Goal: Communication & Community: Answer question/provide support

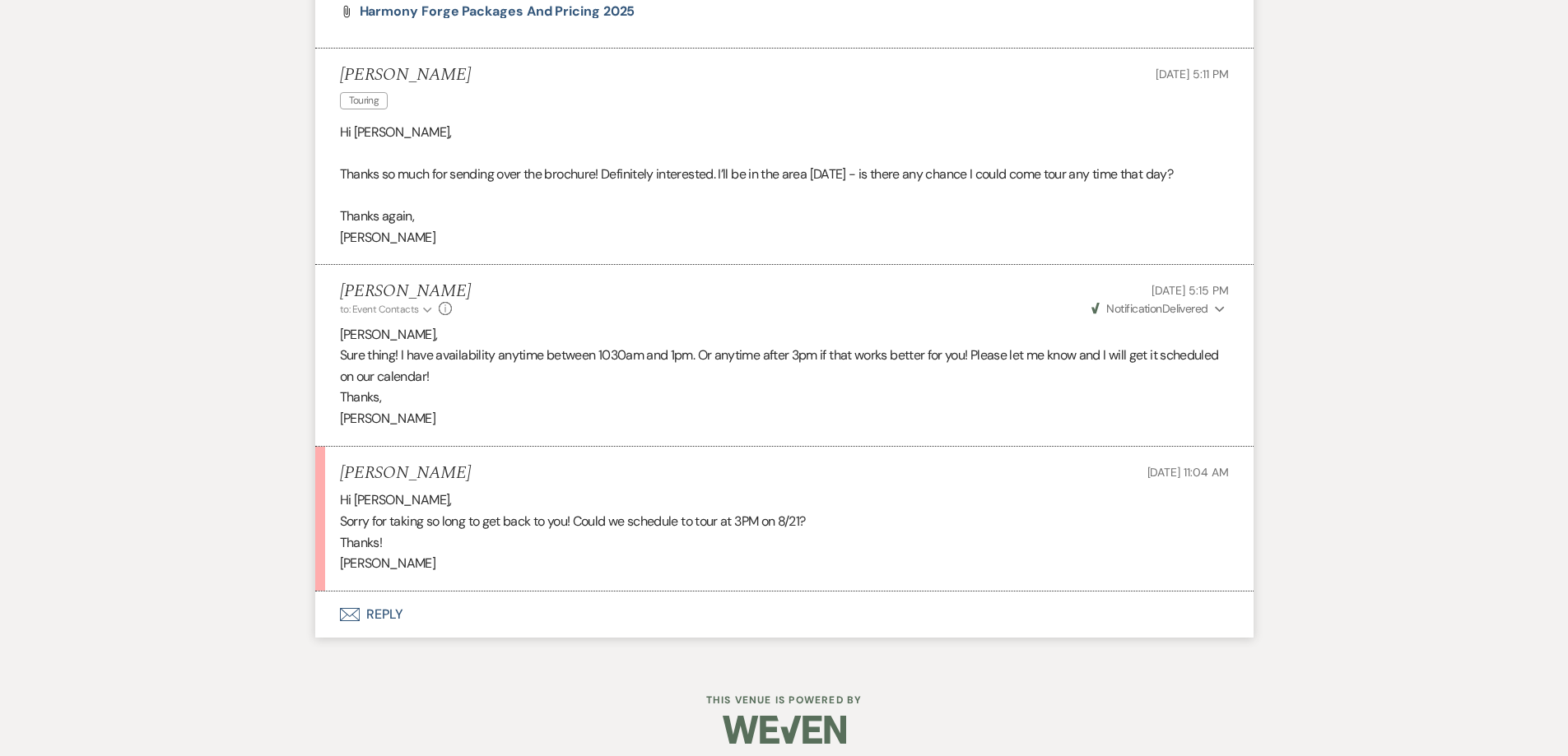
click at [394, 613] on button "Envelope Reply" at bounding box center [784, 614] width 939 height 47
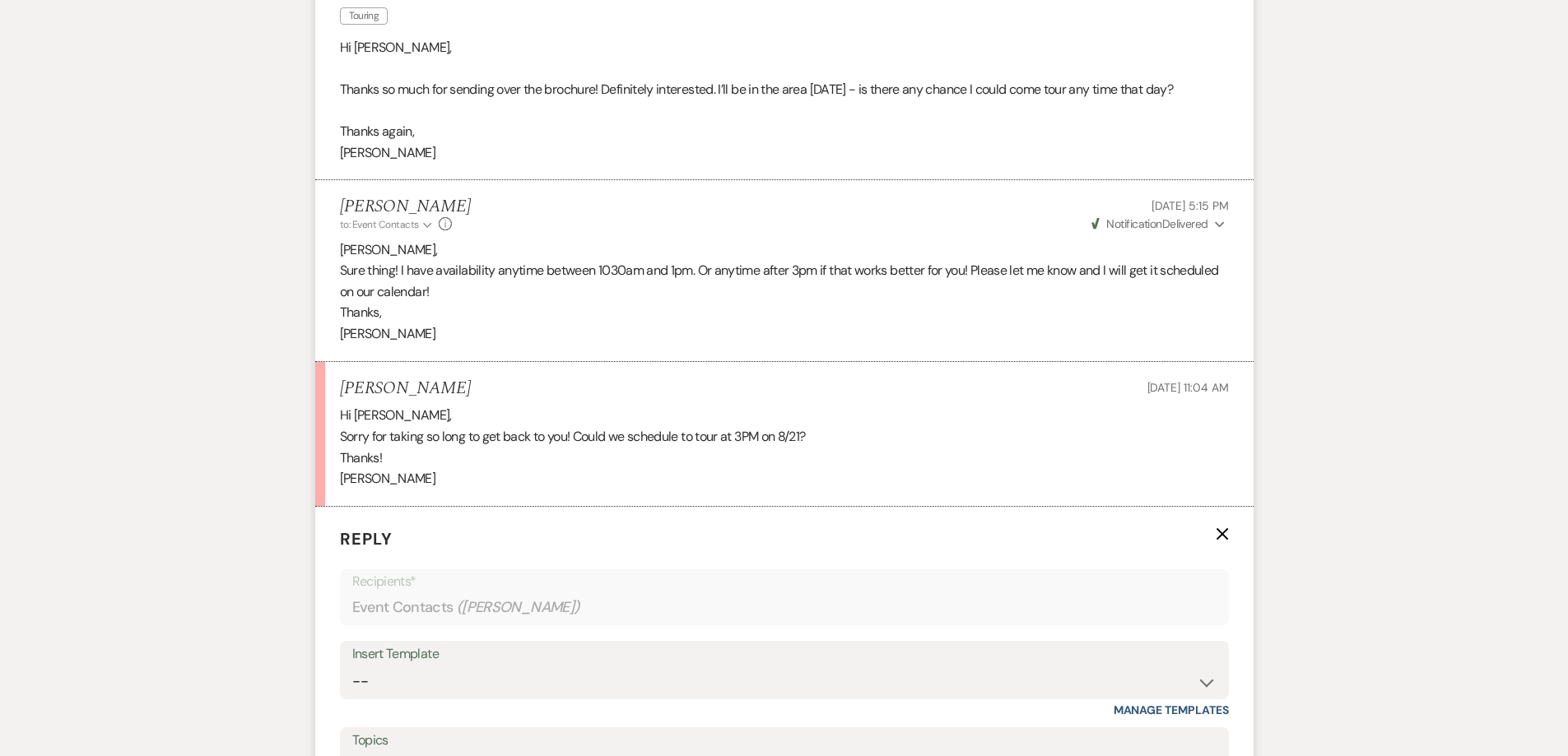
scroll to position [1627, 0]
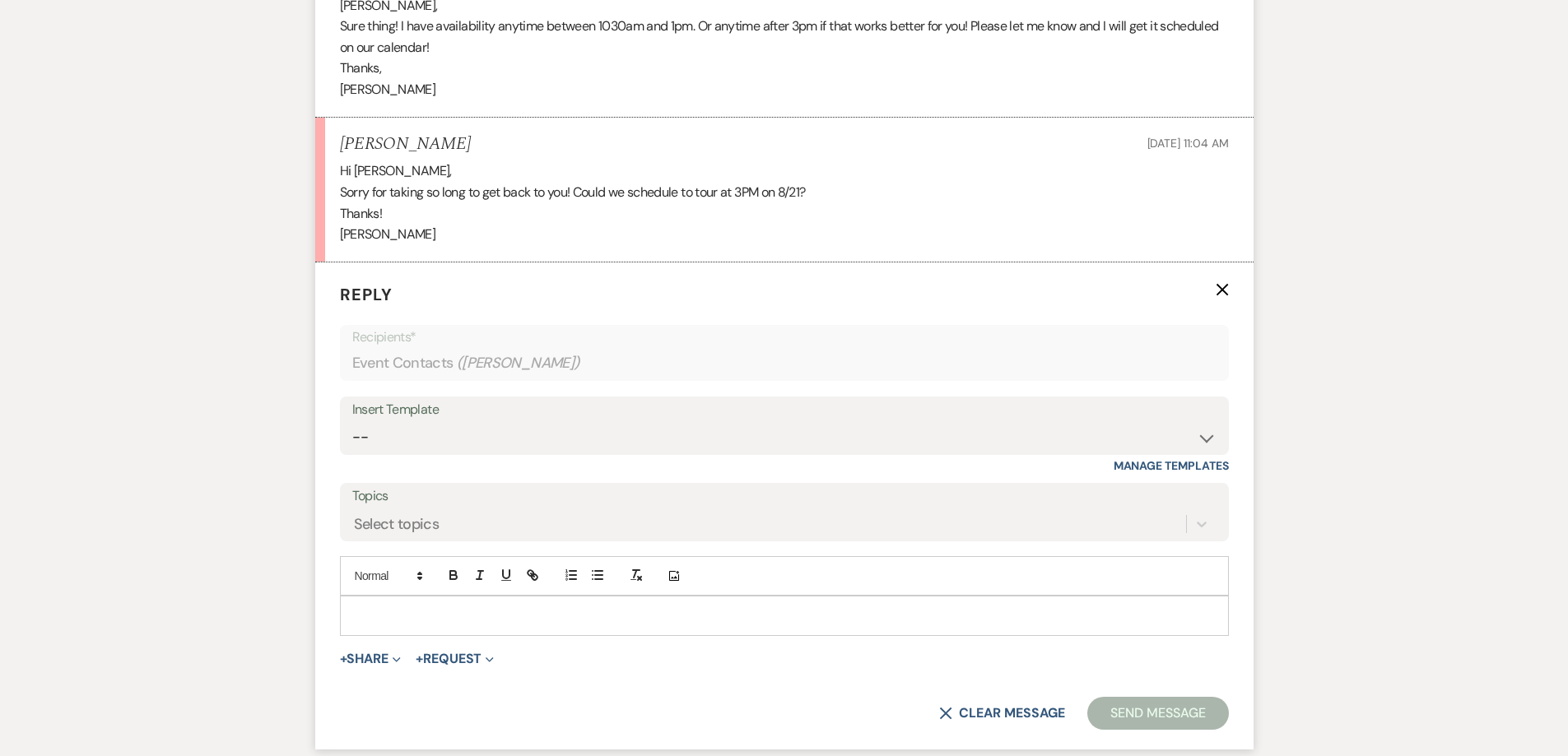
click at [395, 616] on p at bounding box center [784, 615] width 862 height 18
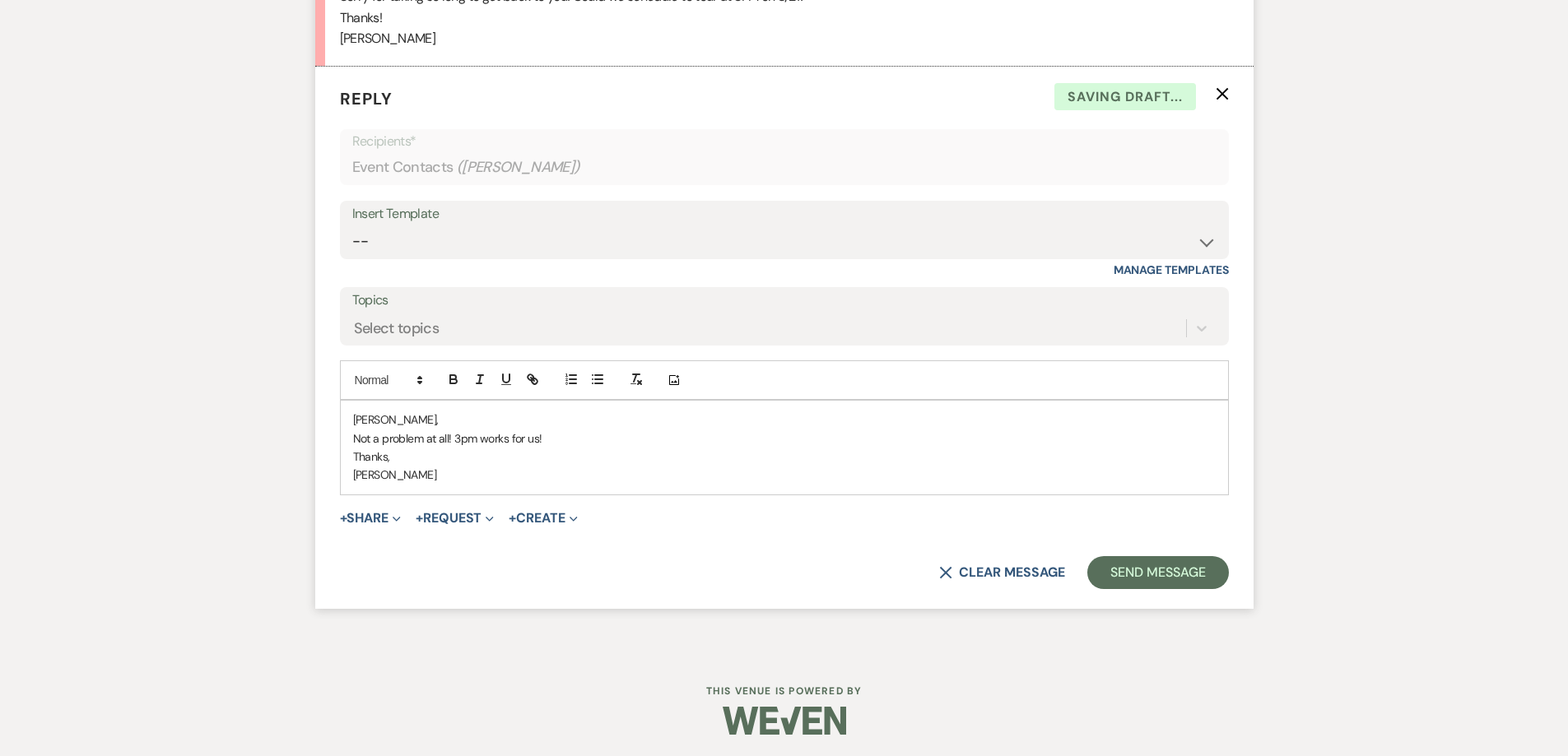
scroll to position [1826, 0]
click at [1157, 572] on button "Send Message" at bounding box center [1158, 569] width 141 height 33
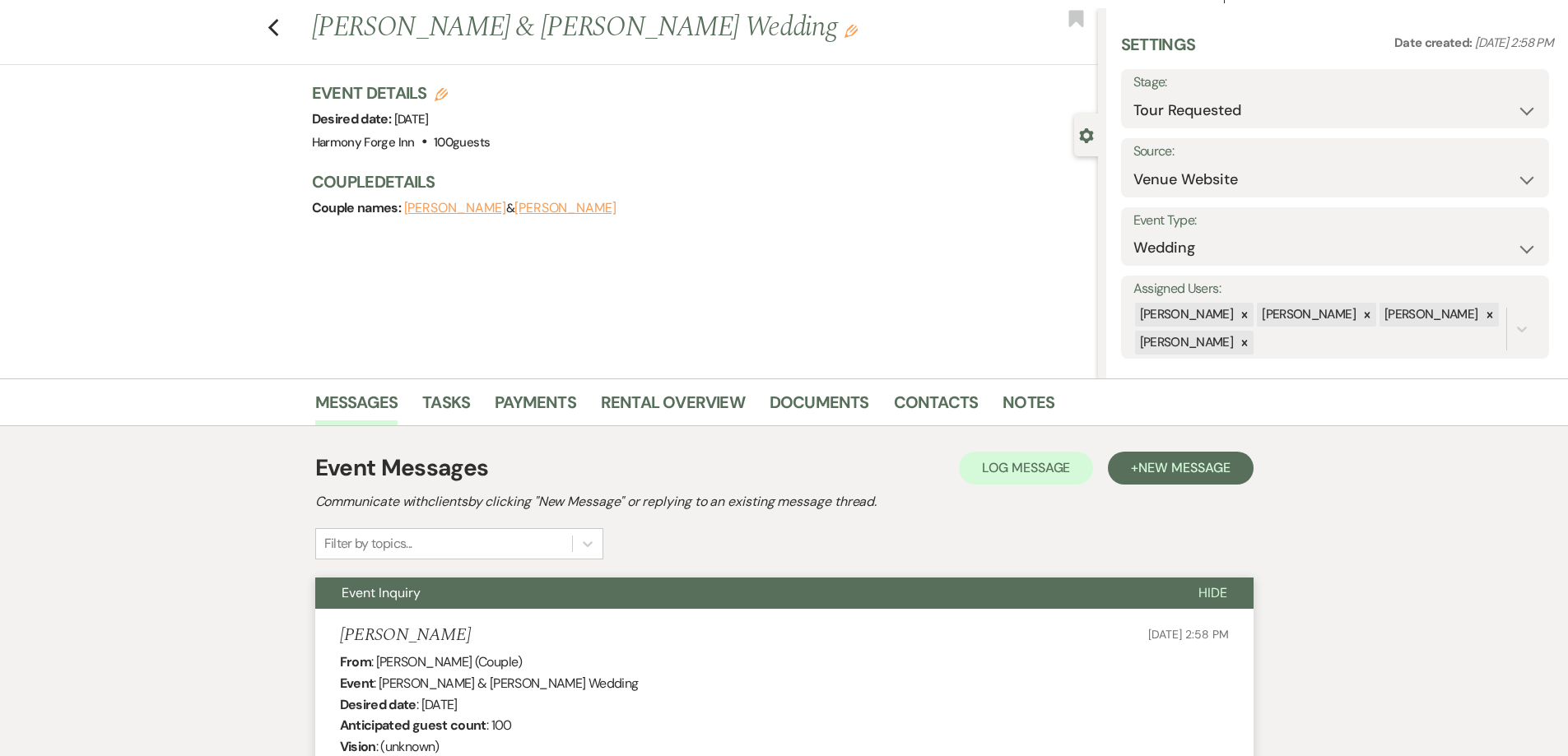
scroll to position [0, 0]
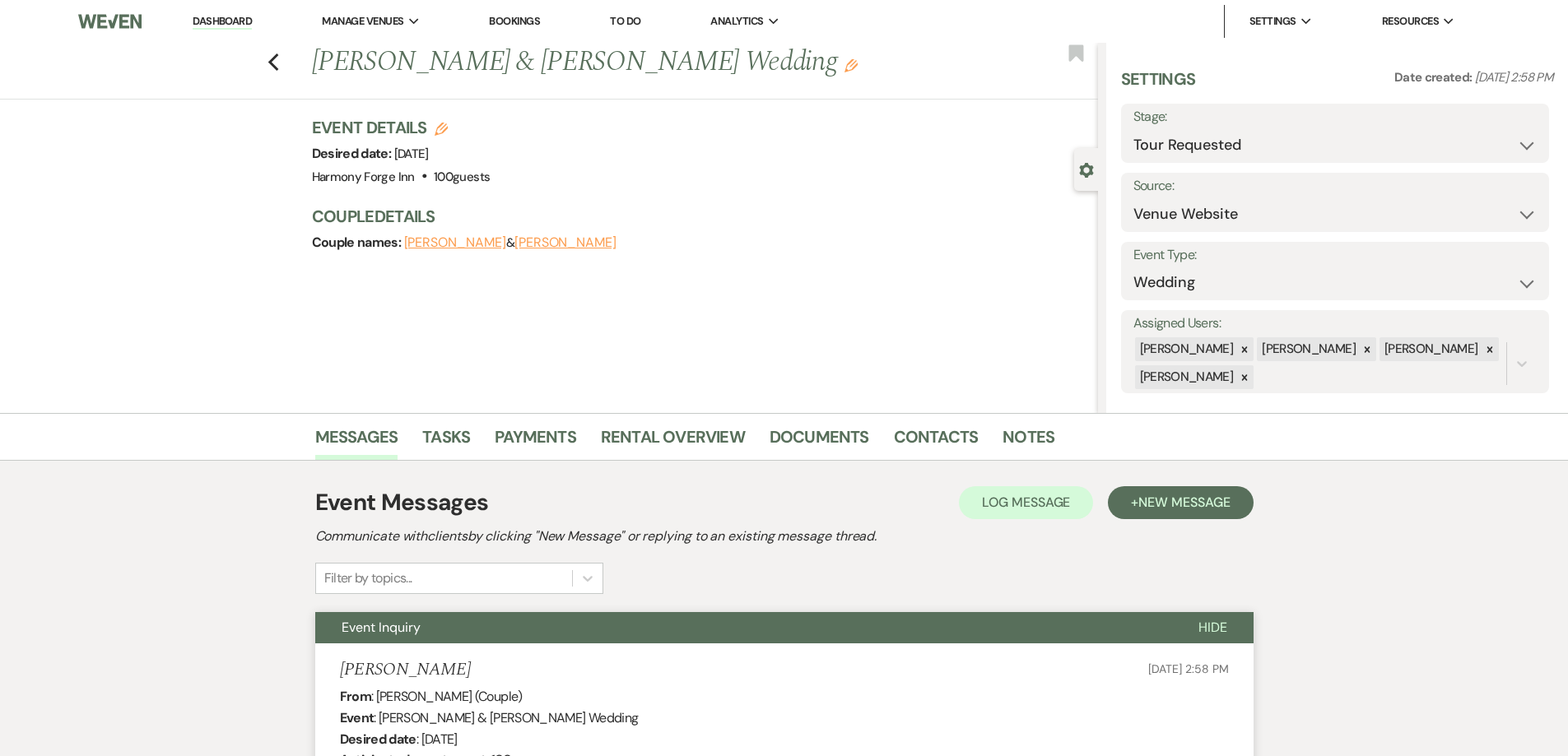
click at [208, 24] on link "Dashboard" at bounding box center [222, 22] width 59 height 16
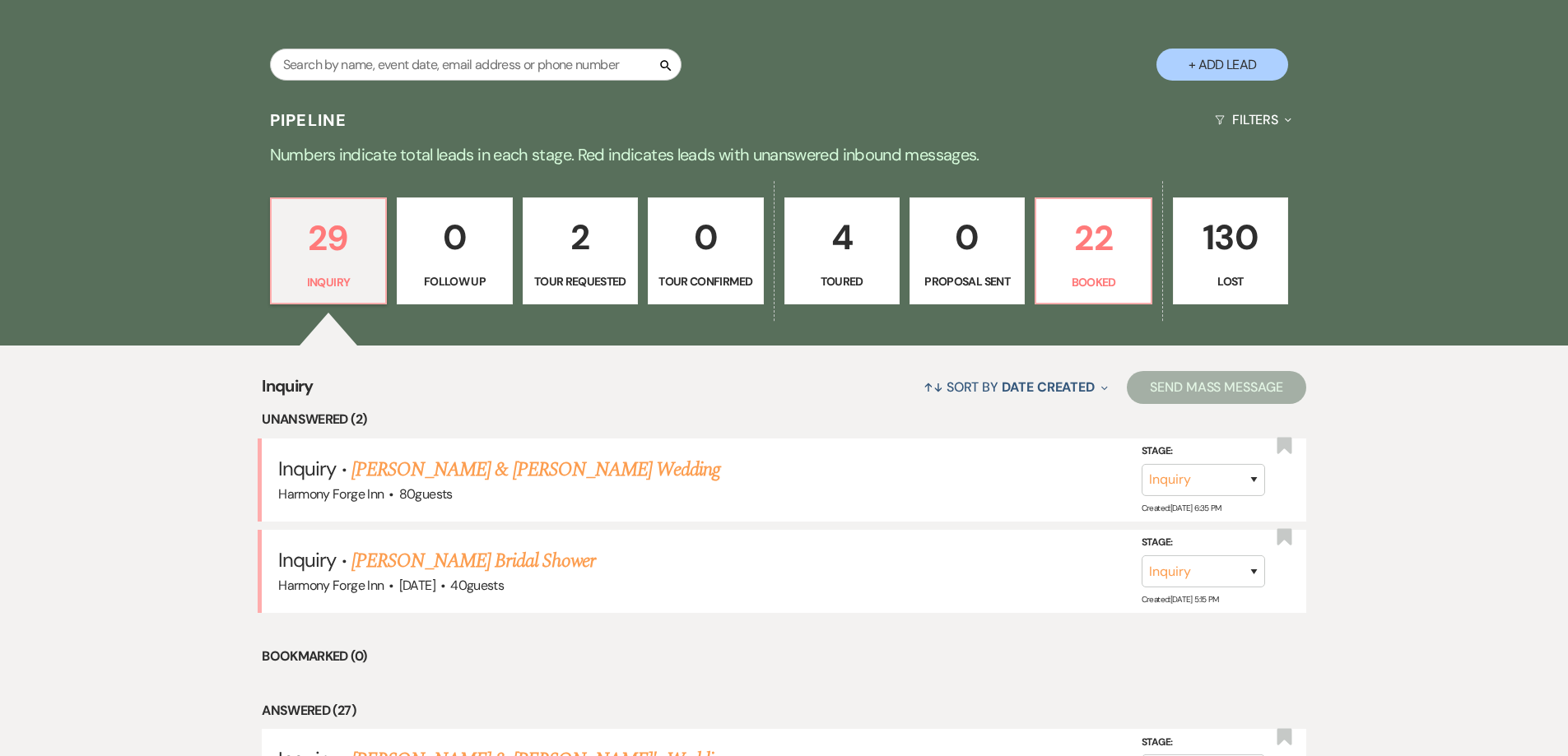
scroll to position [329, 0]
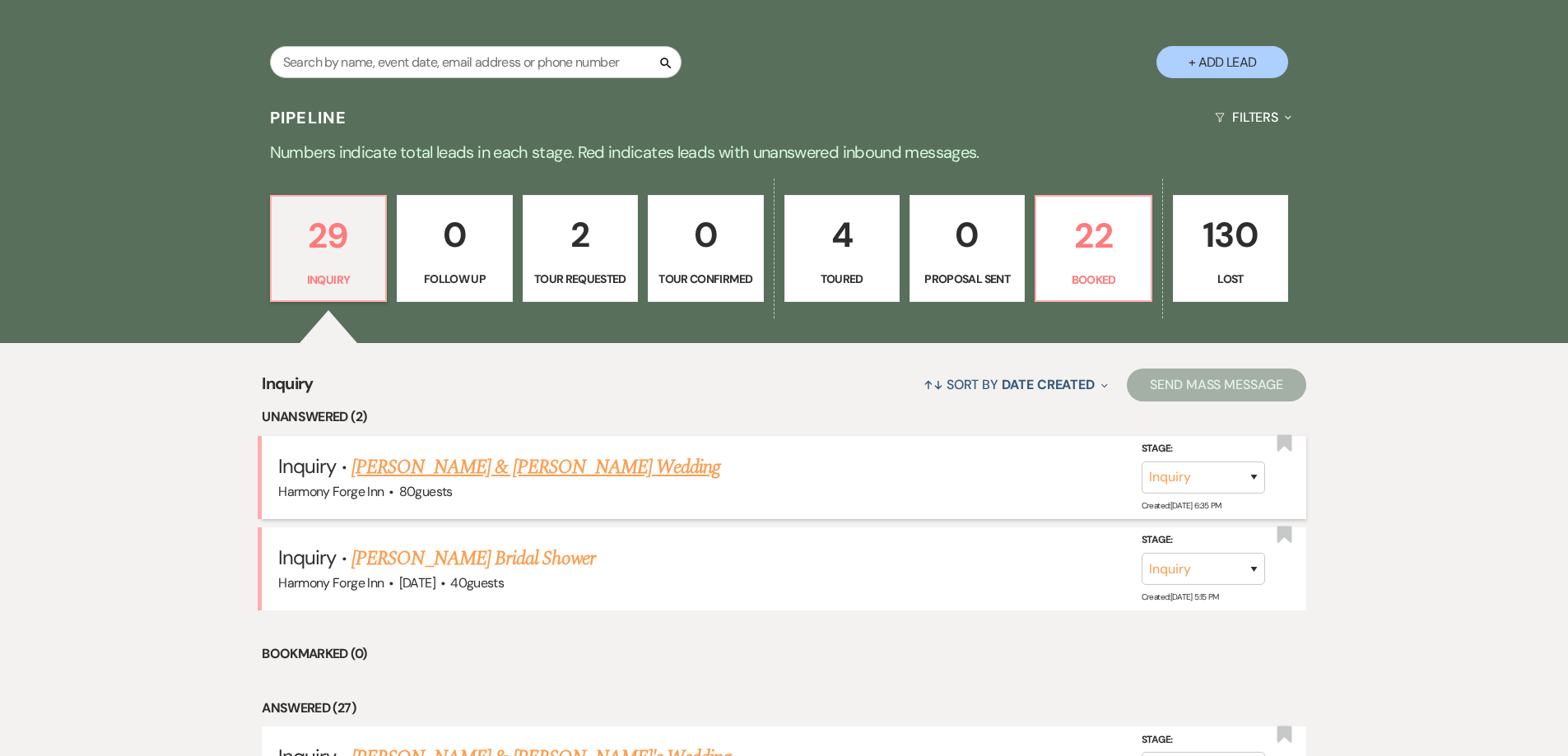
click at [507, 460] on link "[PERSON_NAME] & [PERSON_NAME] Wedding" at bounding box center [536, 468] width 369 height 30
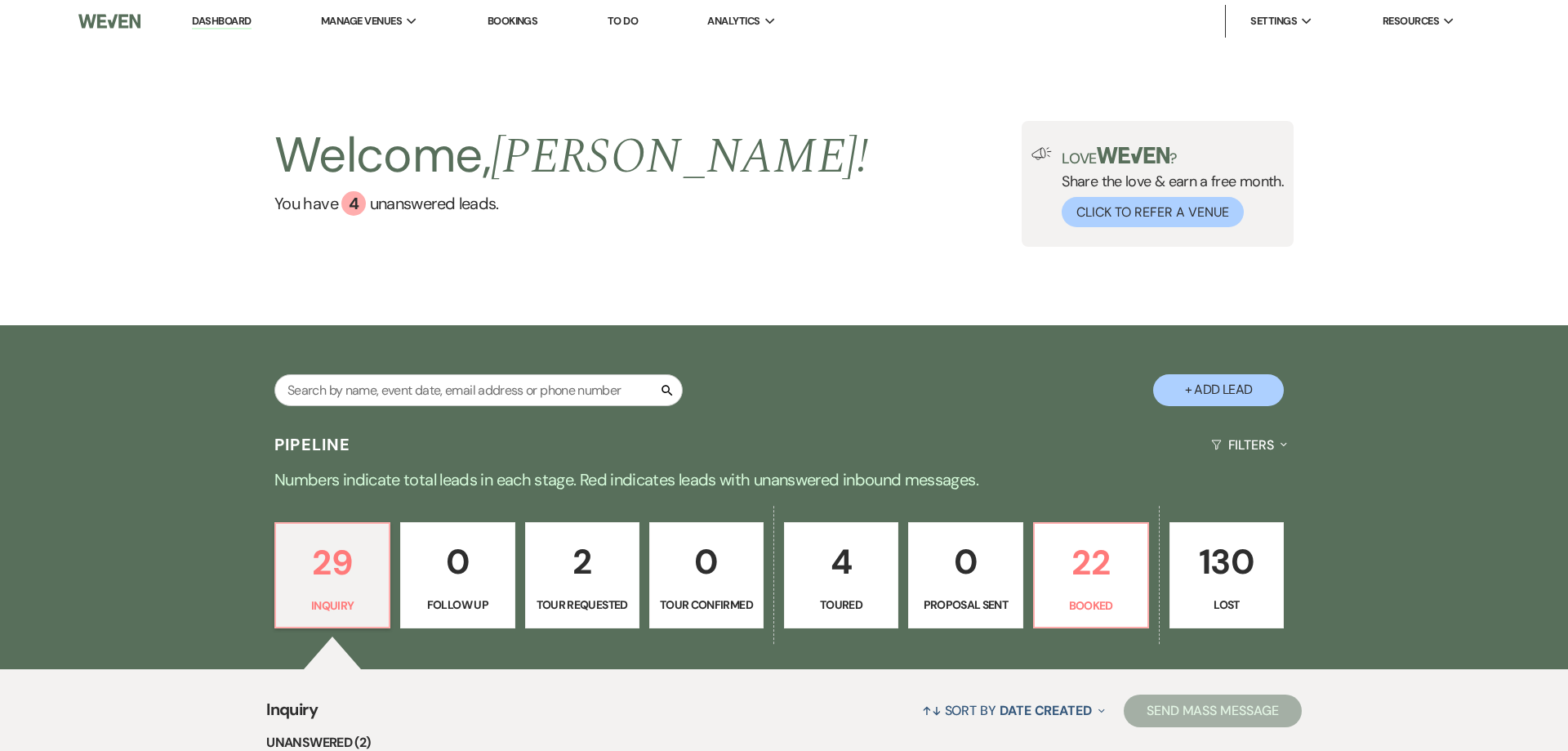
select select "5"
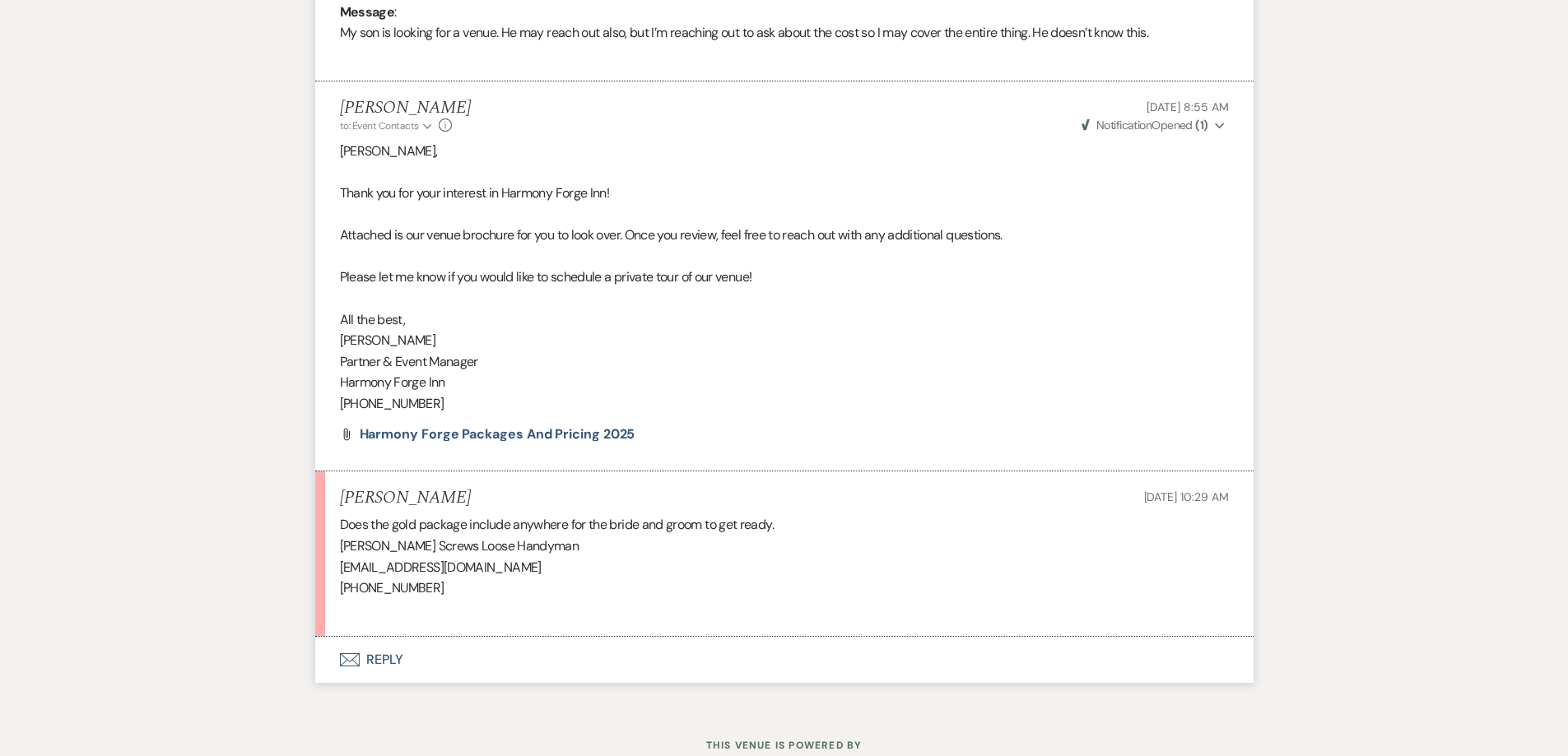
scroll to position [932, 0]
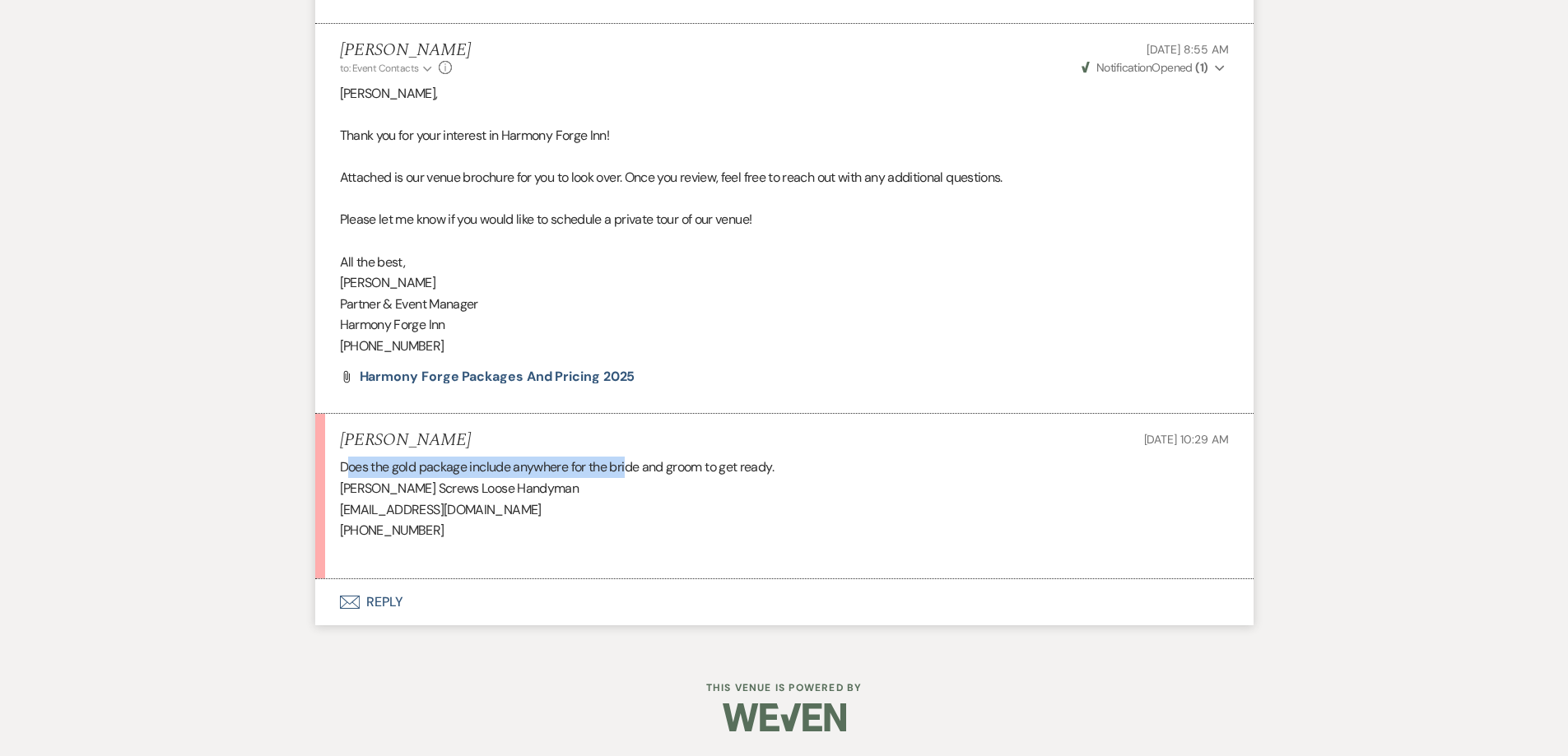
drag, startPoint x: 351, startPoint y: 466, endPoint x: 630, endPoint y: 465, distance: 279.0
click at [630, 465] on div "Does the gold package include anywhere for the bride and groom to get ready. [P…" at bounding box center [784, 509] width 889 height 105
click at [371, 603] on button "Envelope Reply" at bounding box center [784, 602] width 939 height 47
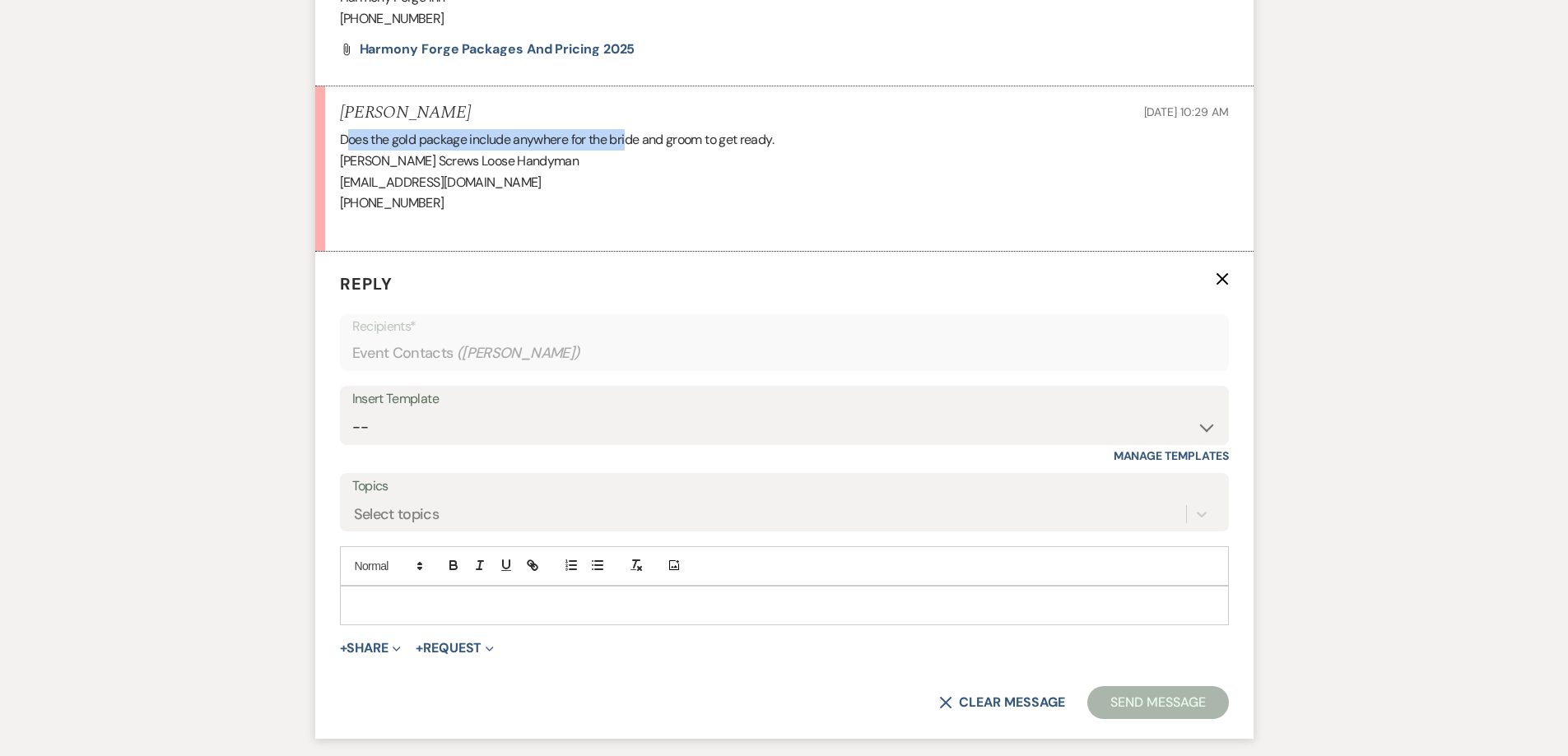
scroll to position [1261, 0]
click at [409, 594] on div at bounding box center [784, 603] width 887 height 38
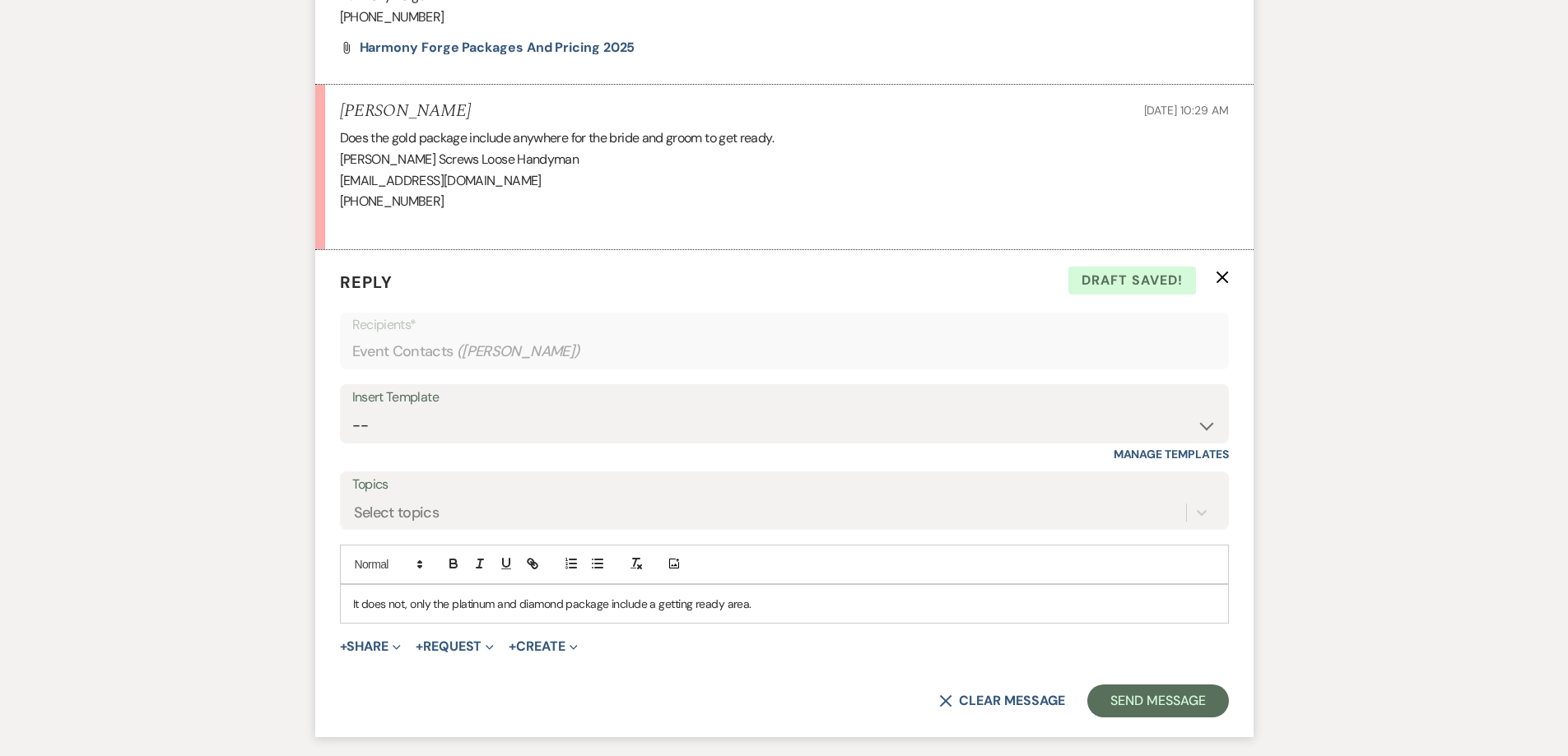
click at [605, 602] on p "It does not, only the platinum and diamond package include a getting ready area." at bounding box center [784, 603] width 862 height 18
click at [1123, 704] on button "Send Message" at bounding box center [1158, 701] width 141 height 33
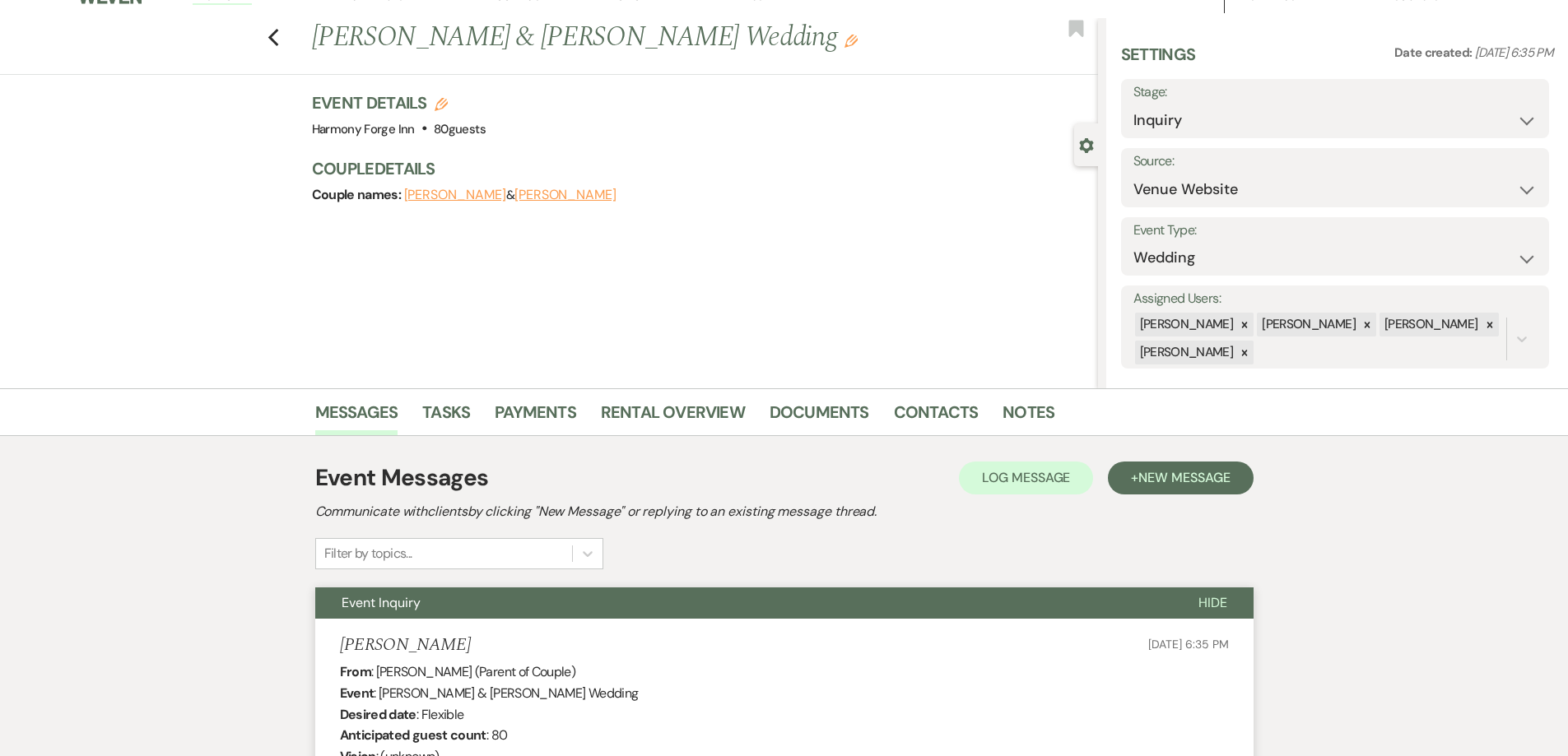
scroll to position [0, 0]
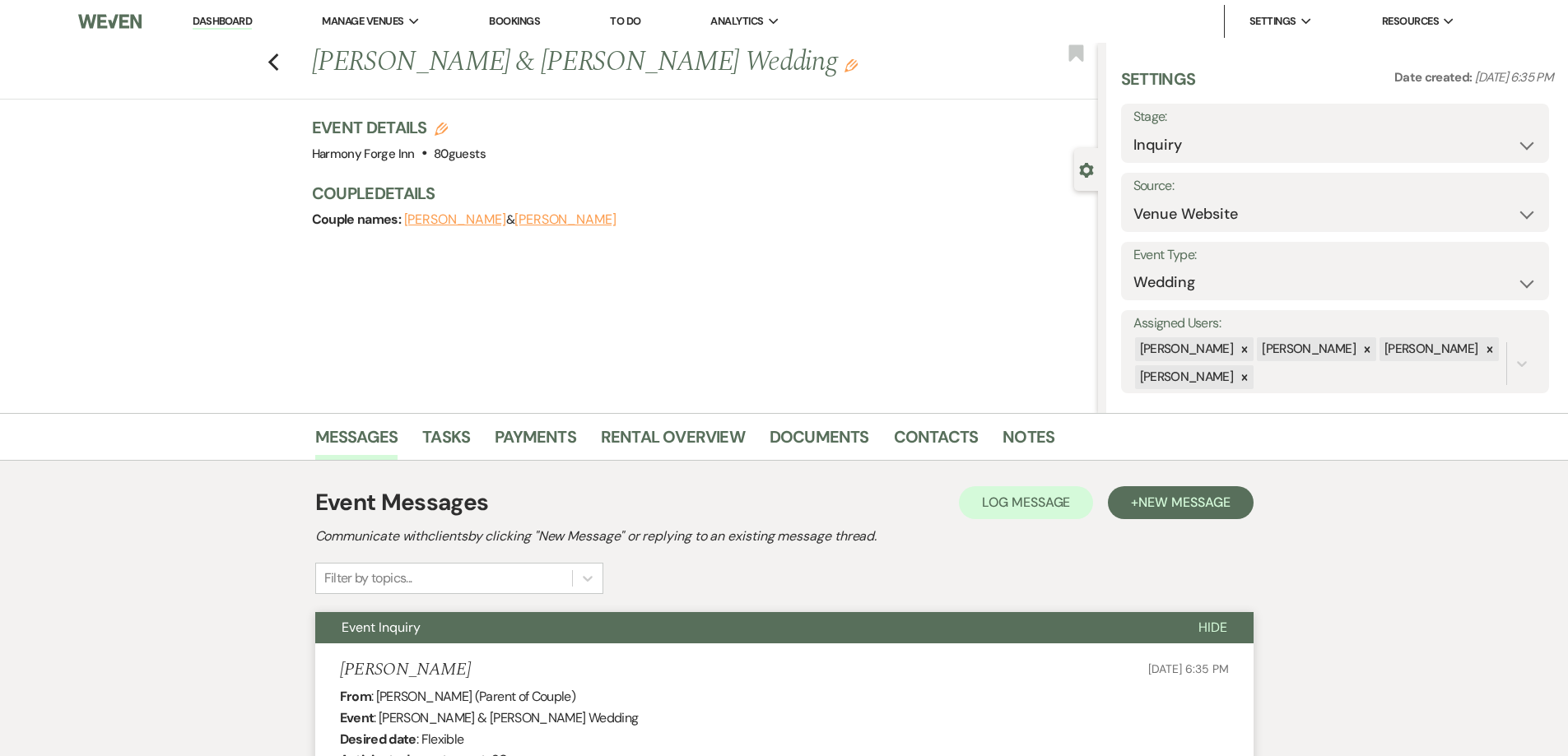
click at [207, 12] on li "Dashboard" at bounding box center [222, 21] width 75 height 33
click at [206, 17] on link "Dashboard" at bounding box center [222, 22] width 59 height 16
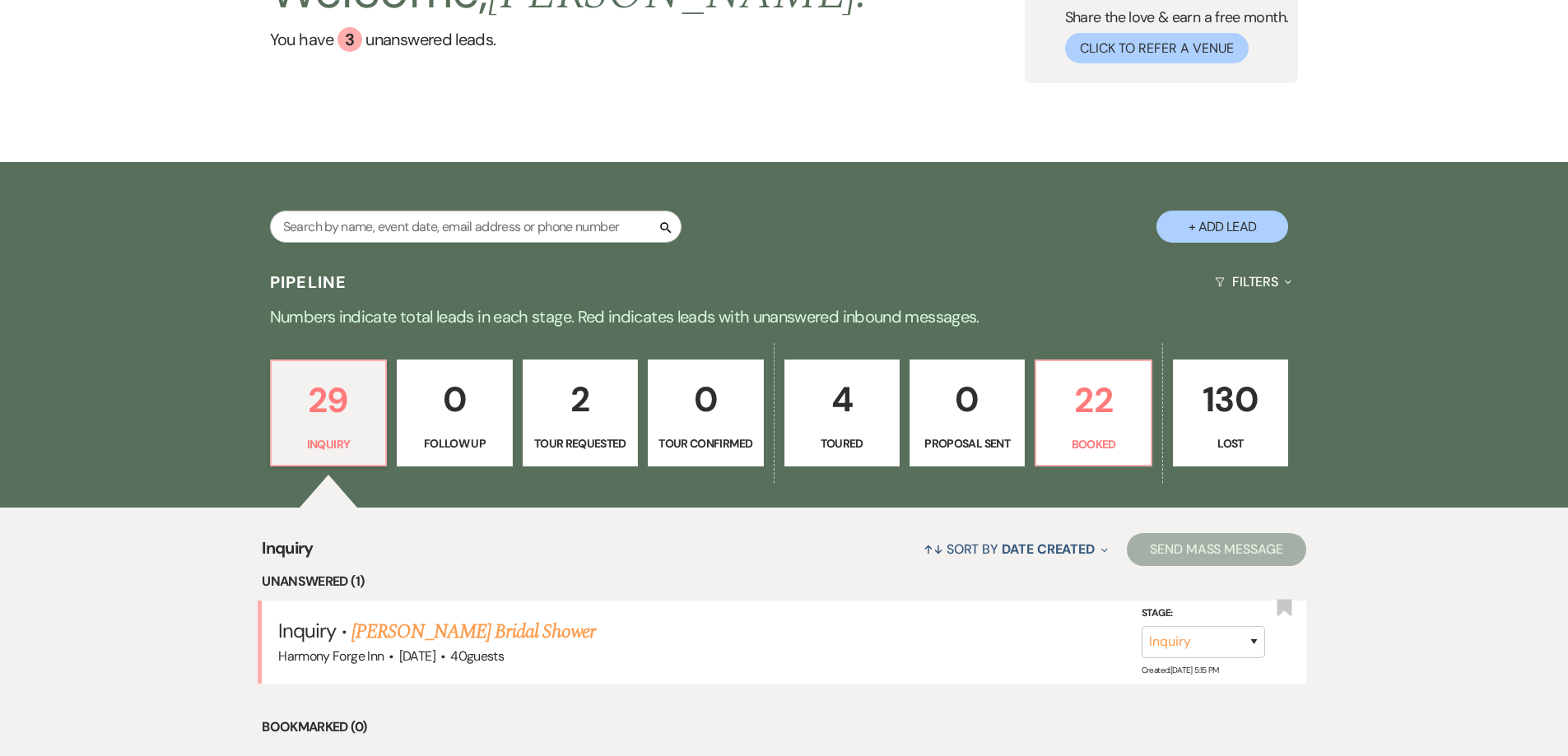
click at [989, 438] on p "Proposal Sent" at bounding box center [966, 443] width 94 height 18
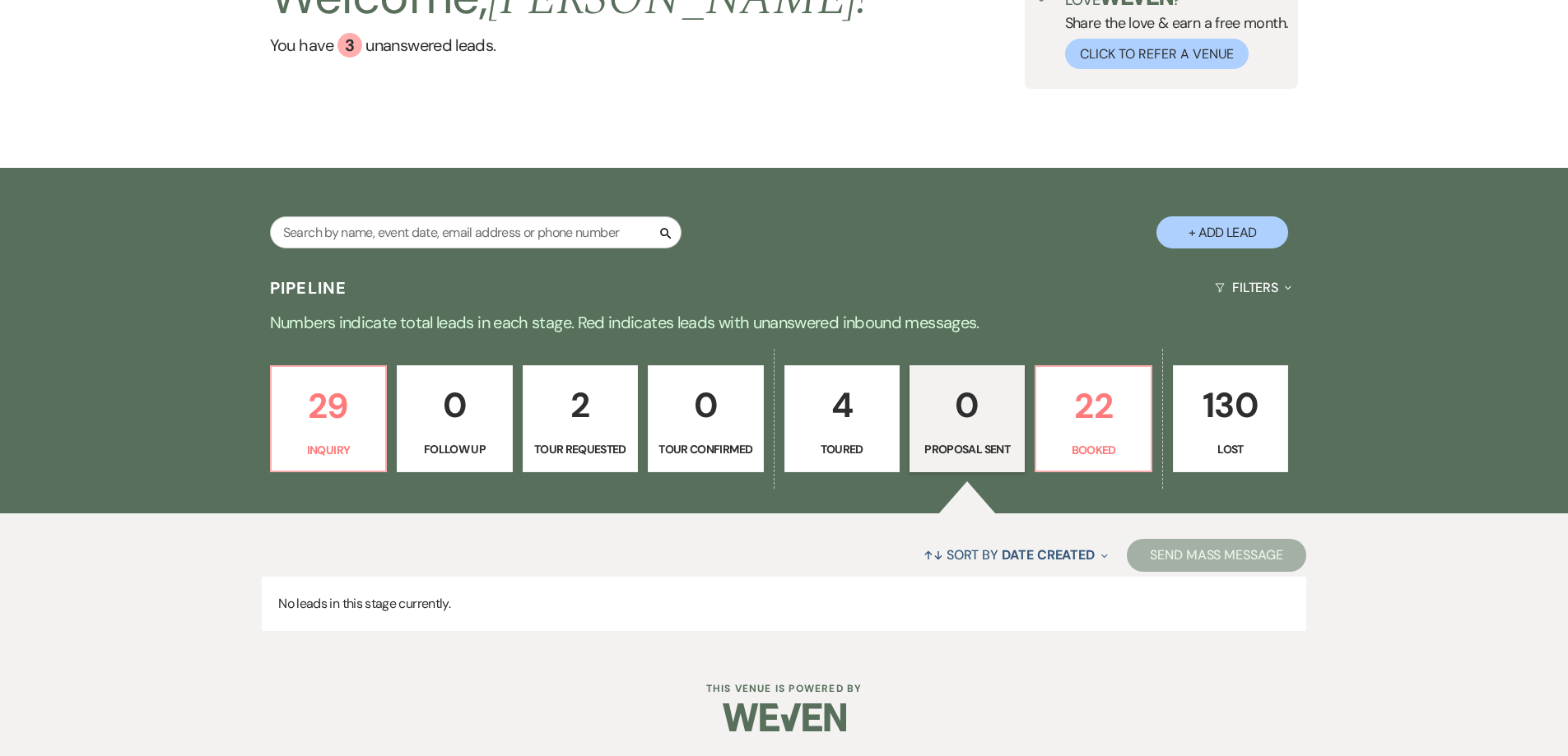
click at [870, 420] on p "4" at bounding box center [841, 405] width 94 height 55
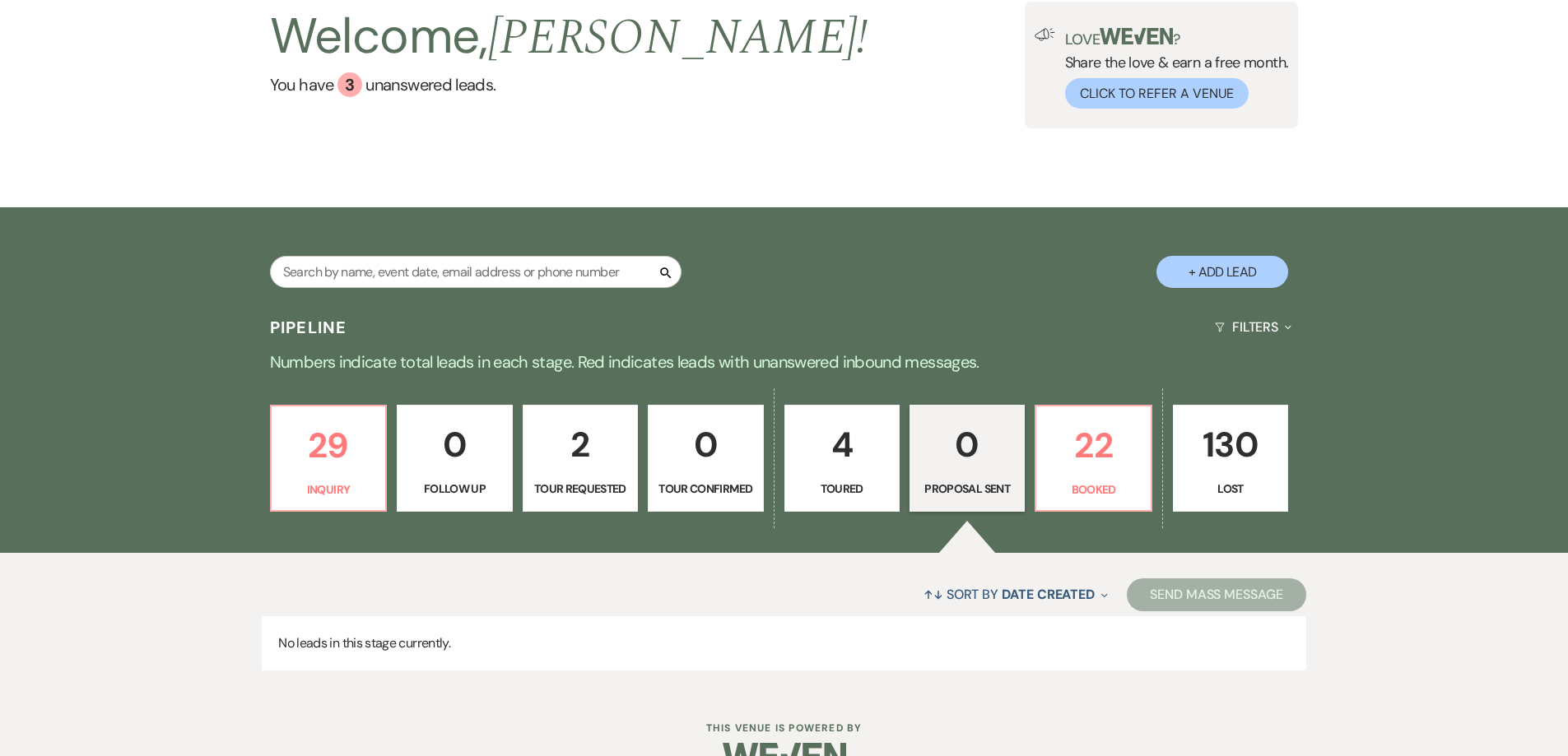
select select "5"
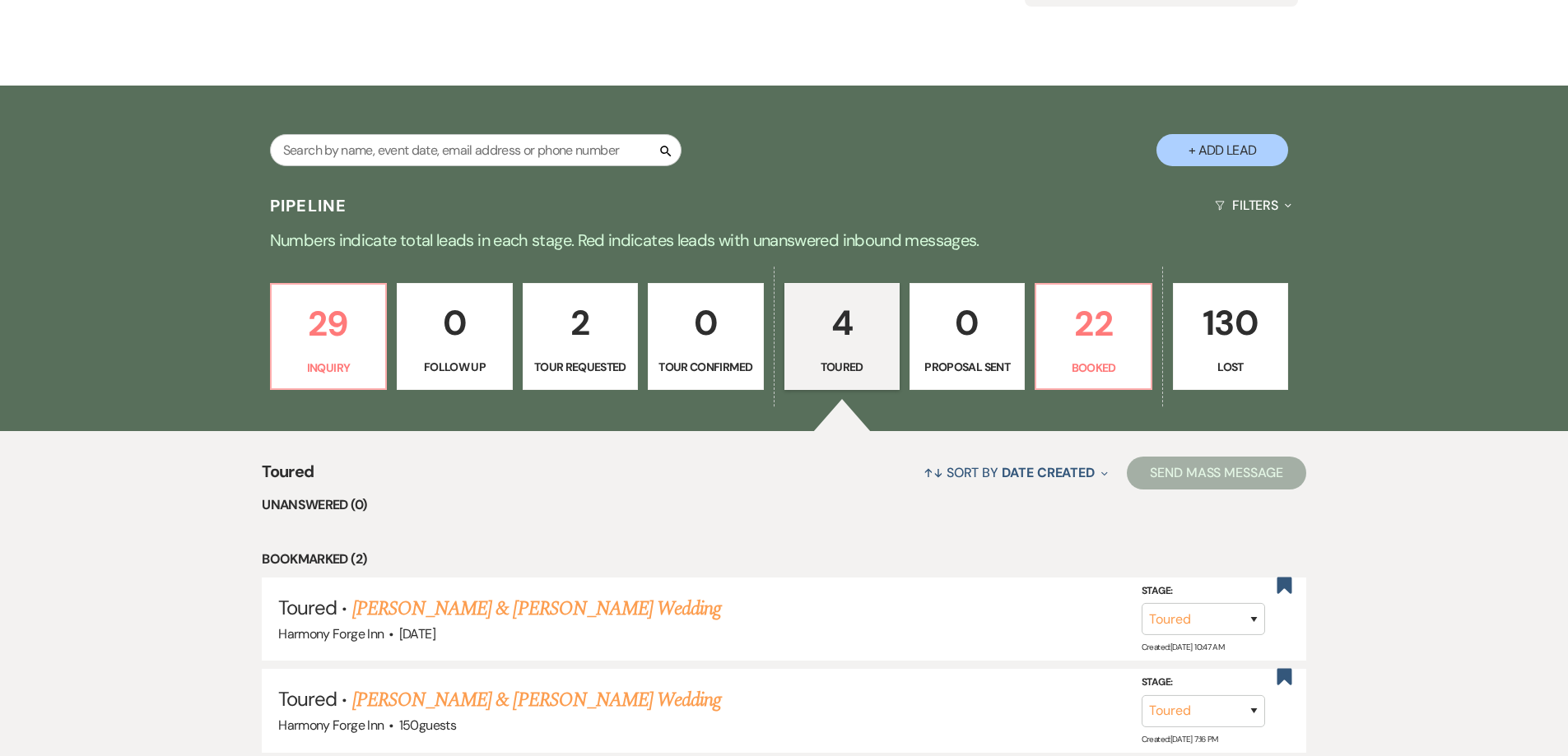
click at [706, 362] on p "Tour Confirmed" at bounding box center [705, 367] width 94 height 18
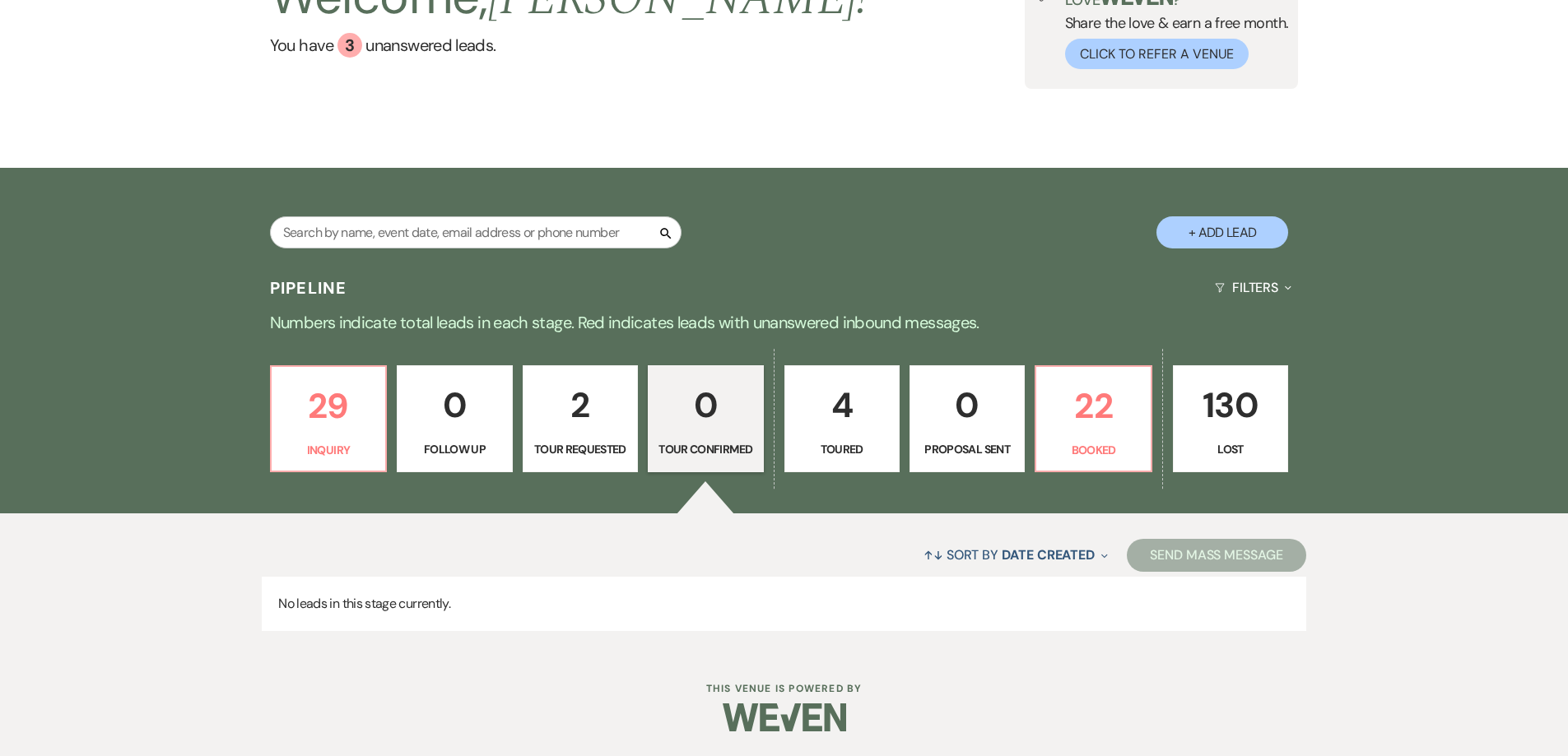
click at [602, 398] on p "2" at bounding box center [580, 405] width 94 height 55
select select "2"
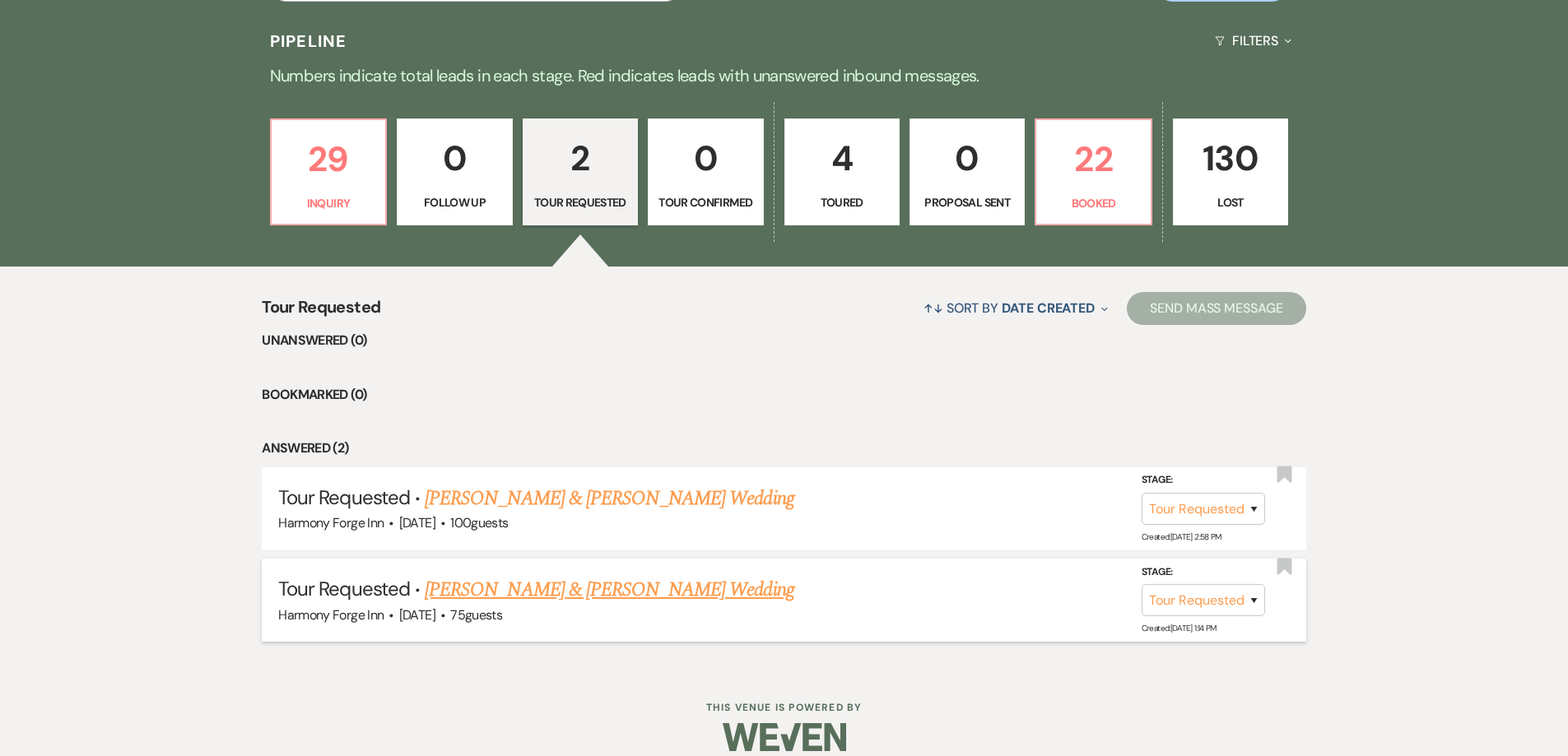
scroll to position [405, 0]
